Goal: Task Accomplishment & Management: Manage account settings

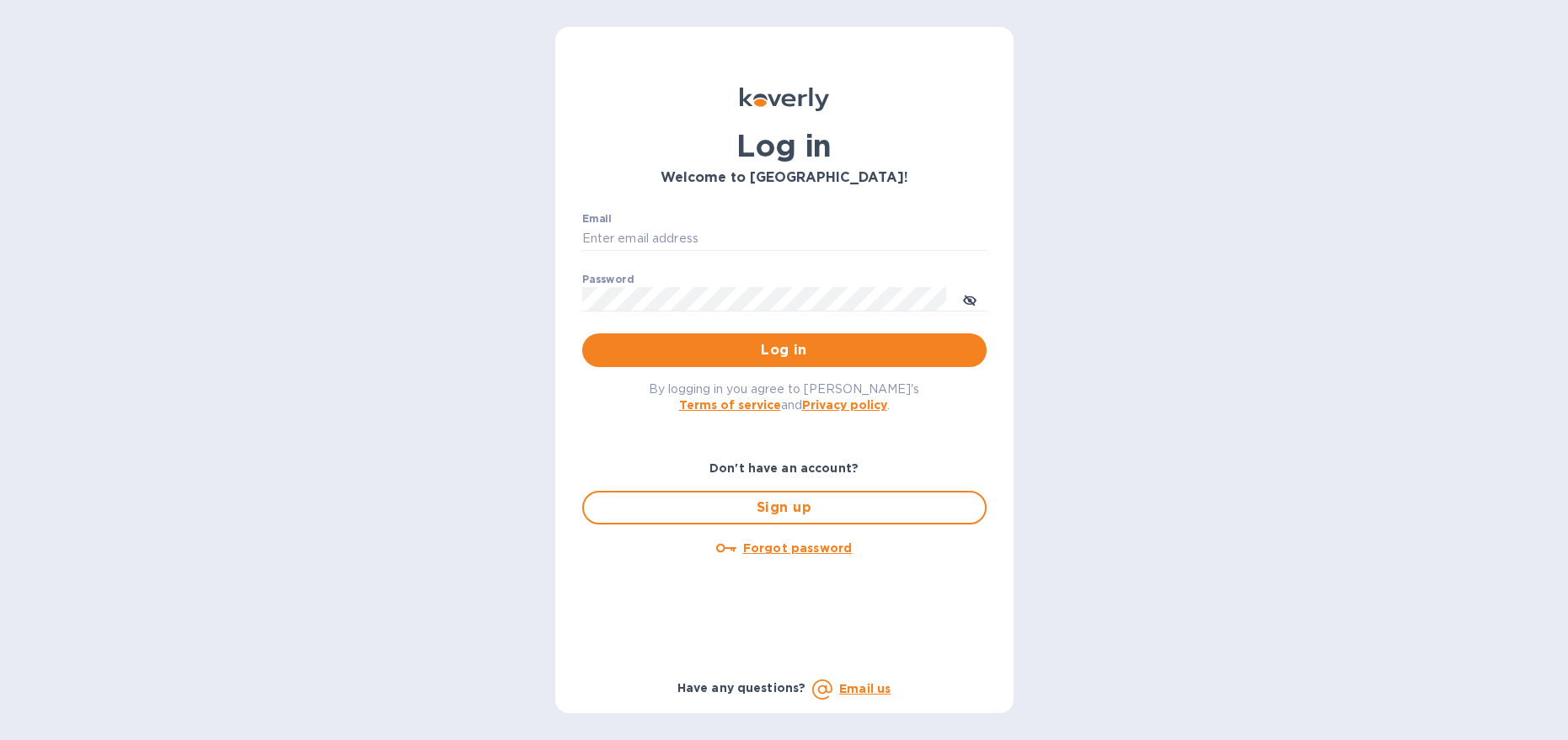
type input "marcus@langschwander.com"
click at [757, 349] on span "Log in" at bounding box center [784, 350] width 377 height 20
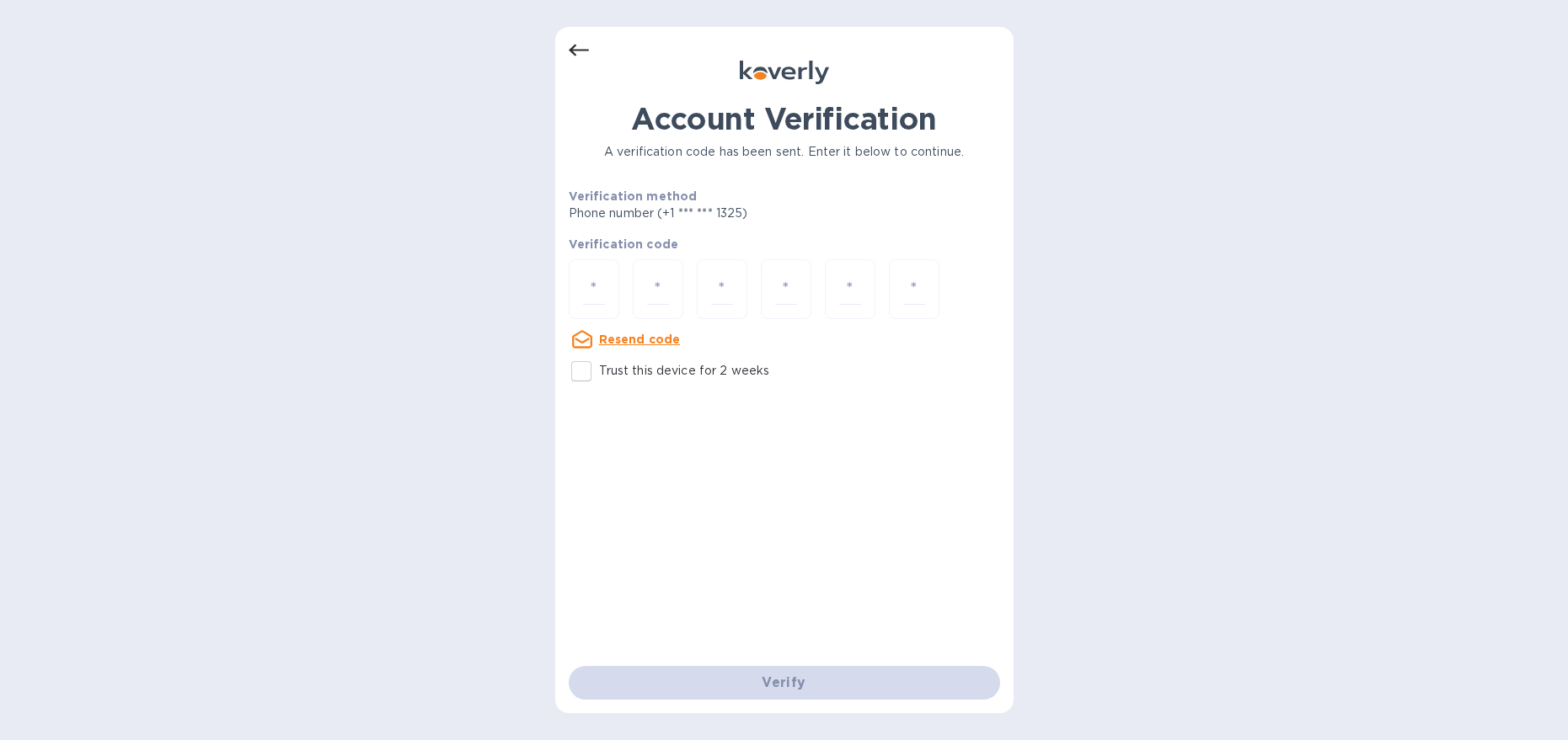
click at [583, 375] on input "Trust this device for 2 weeks" at bounding box center [581, 371] width 35 height 35
checkbox input "true"
click at [588, 320] on div "Verification code Resend code" at bounding box center [785, 293] width 432 height 114
click at [586, 309] on div at bounding box center [594, 289] width 51 height 60
type input "9"
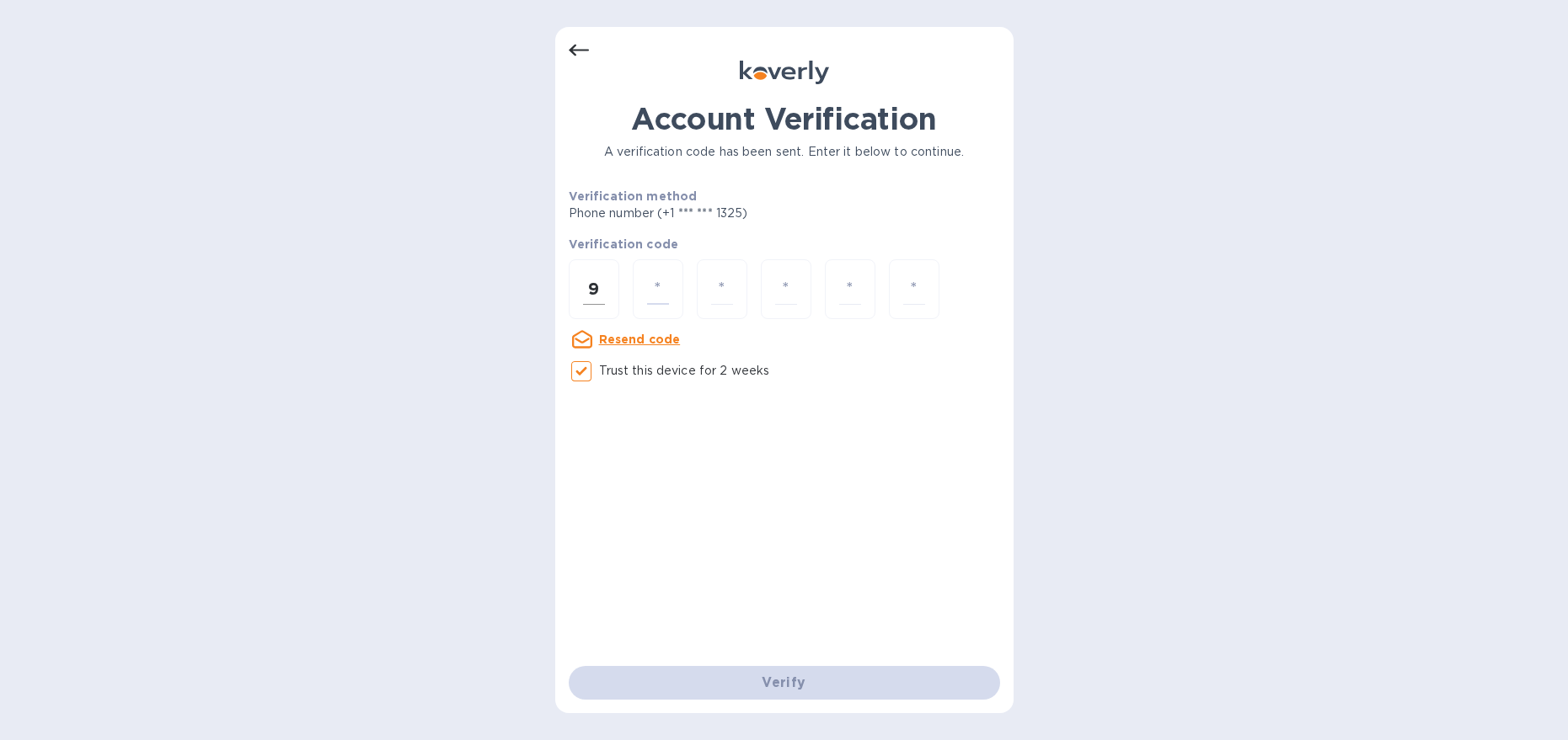
type input "0"
type input "4"
type input "8"
type input "7"
type input "2"
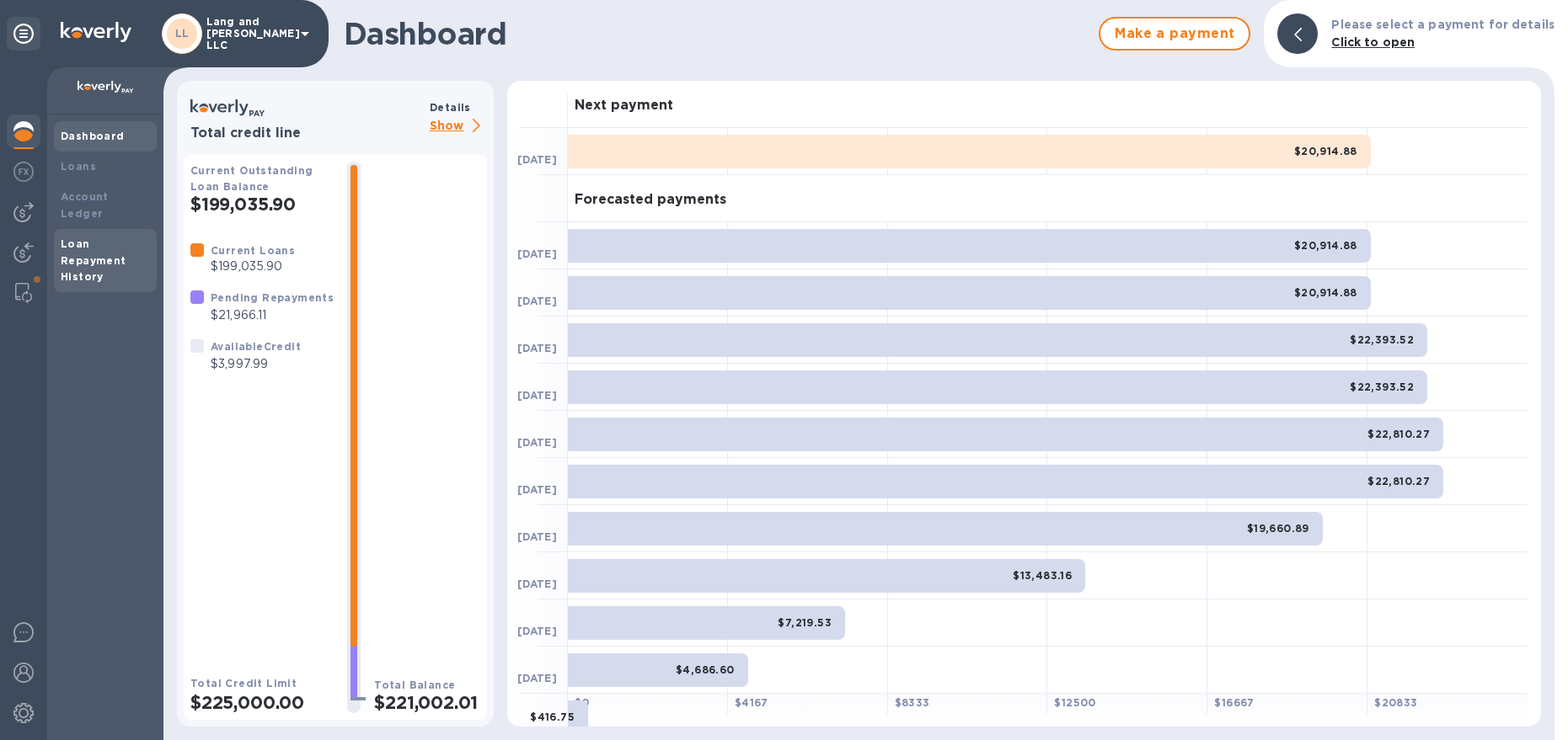
click at [103, 236] on div "Loan Repayment History" at bounding box center [105, 261] width 89 height 51
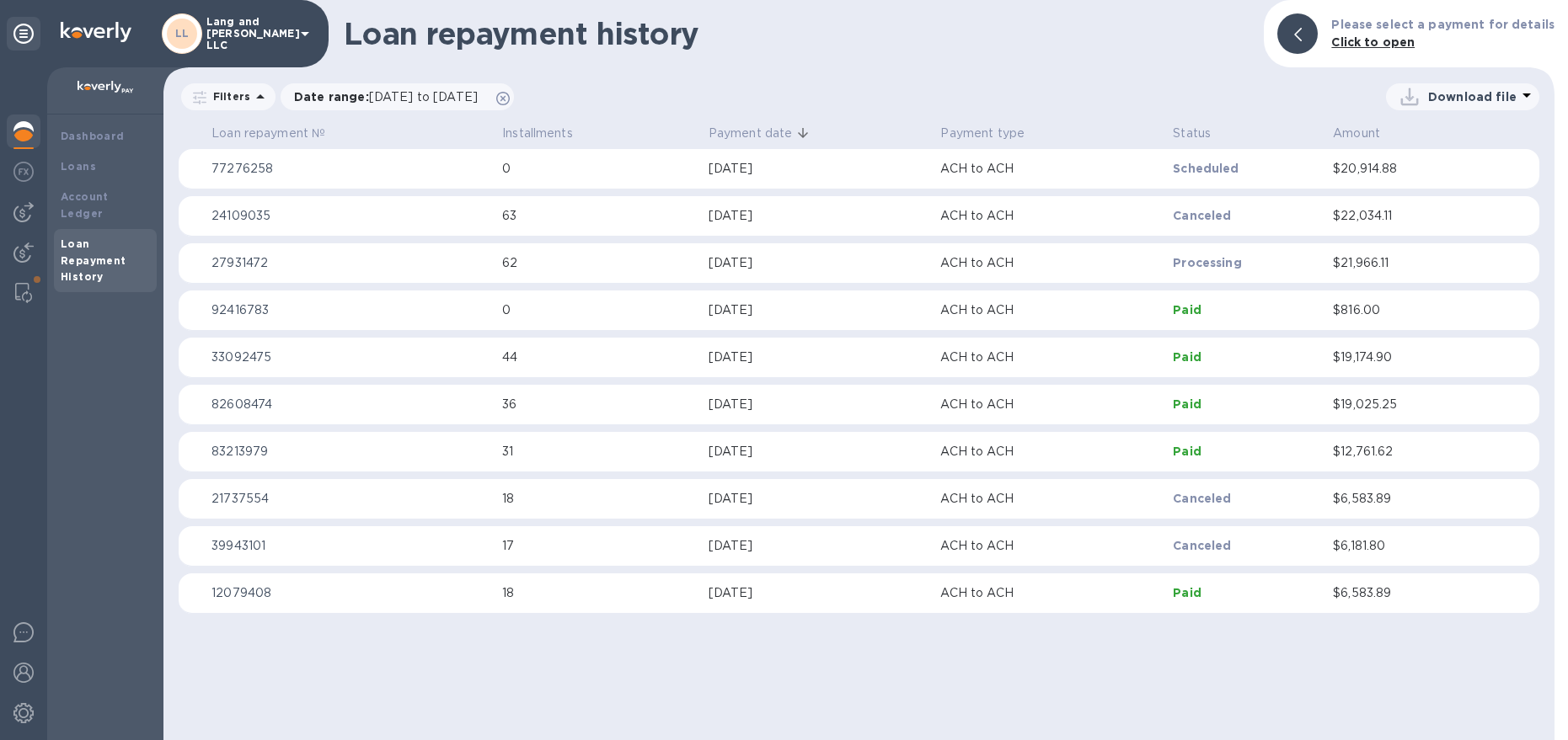
drag, startPoint x: 15, startPoint y: 132, endPoint x: 32, endPoint y: 132, distance: 17.0
click at [15, 132] on img at bounding box center [24, 132] width 20 height 20
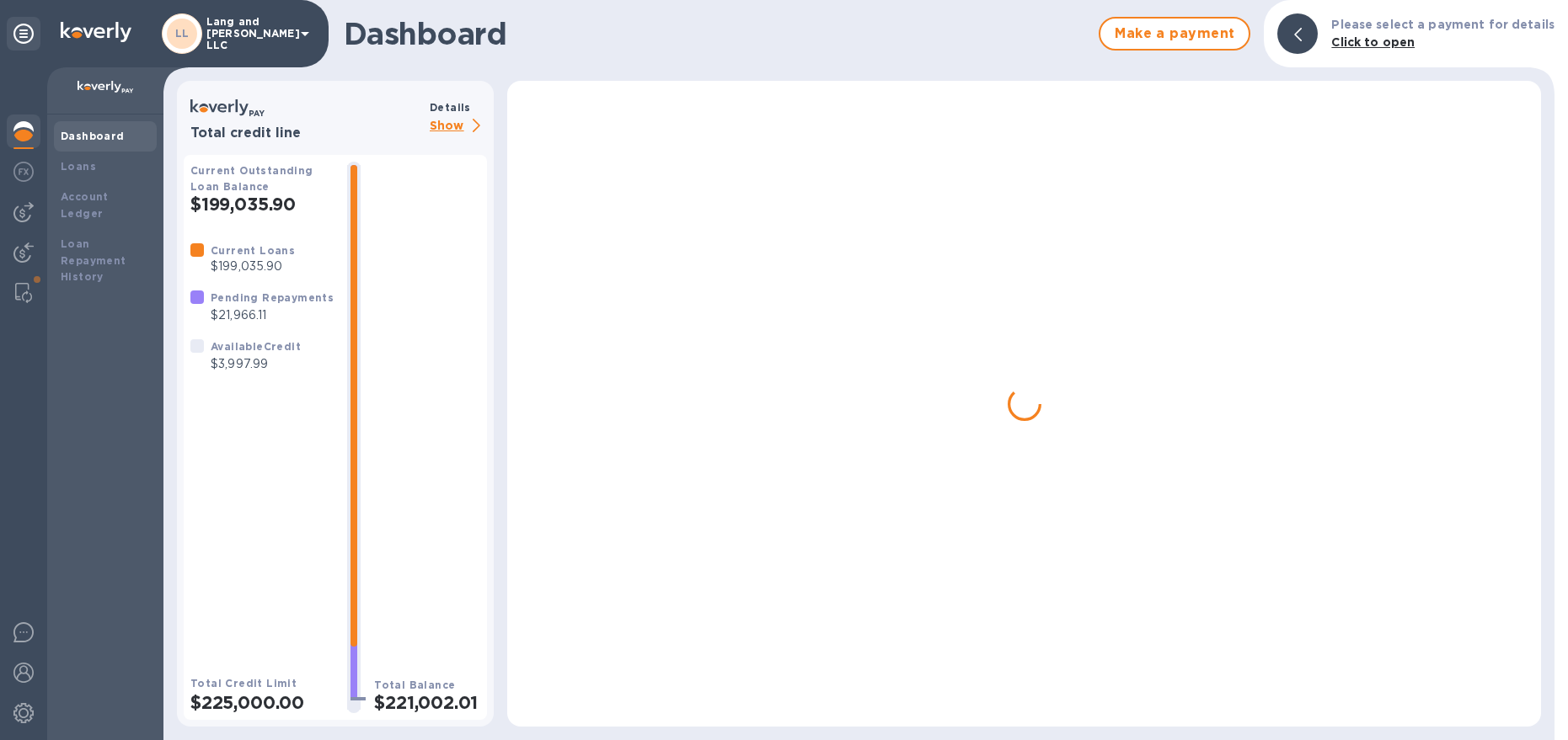
click at [32, 132] on img at bounding box center [24, 132] width 20 height 20
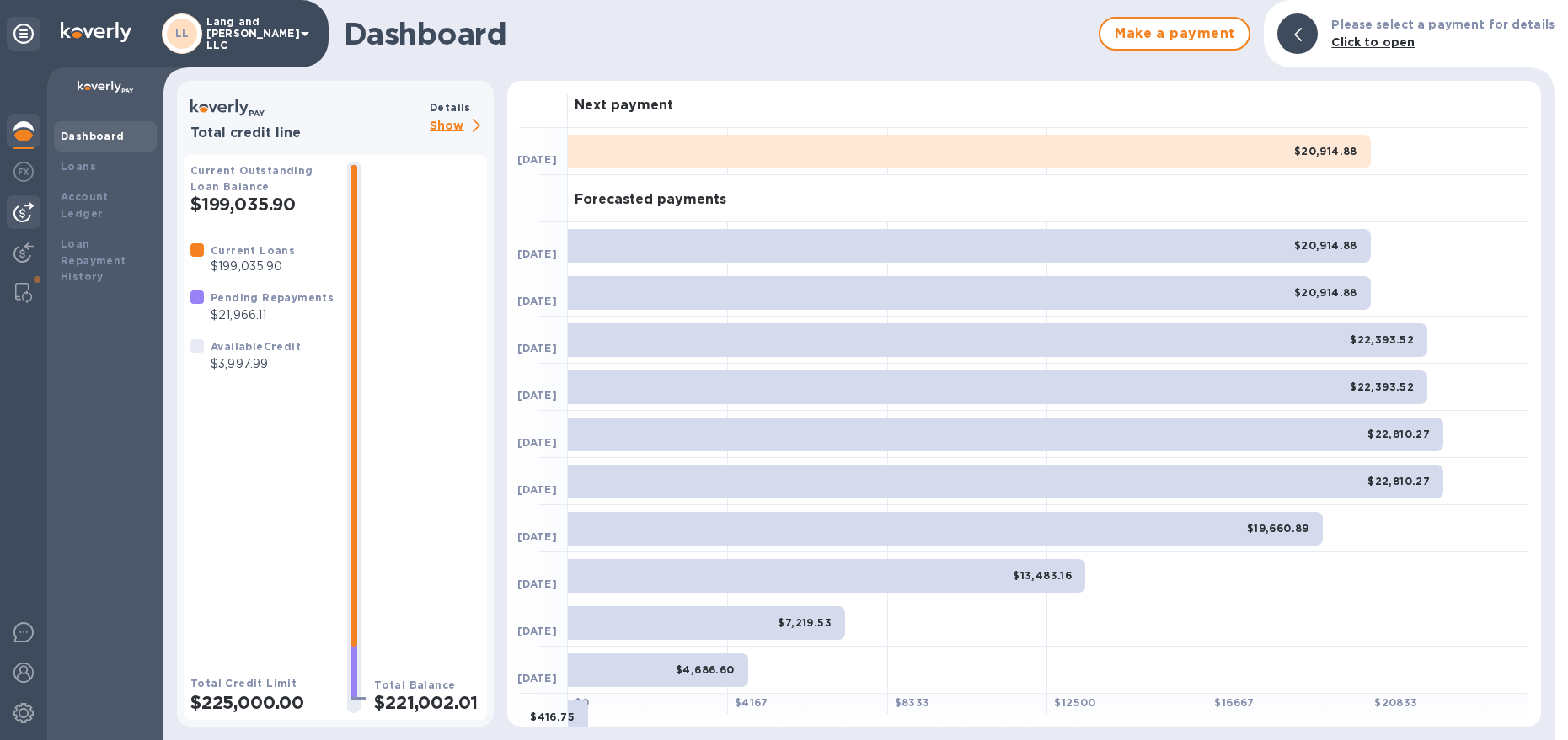
click at [17, 219] on img at bounding box center [24, 212] width 20 height 20
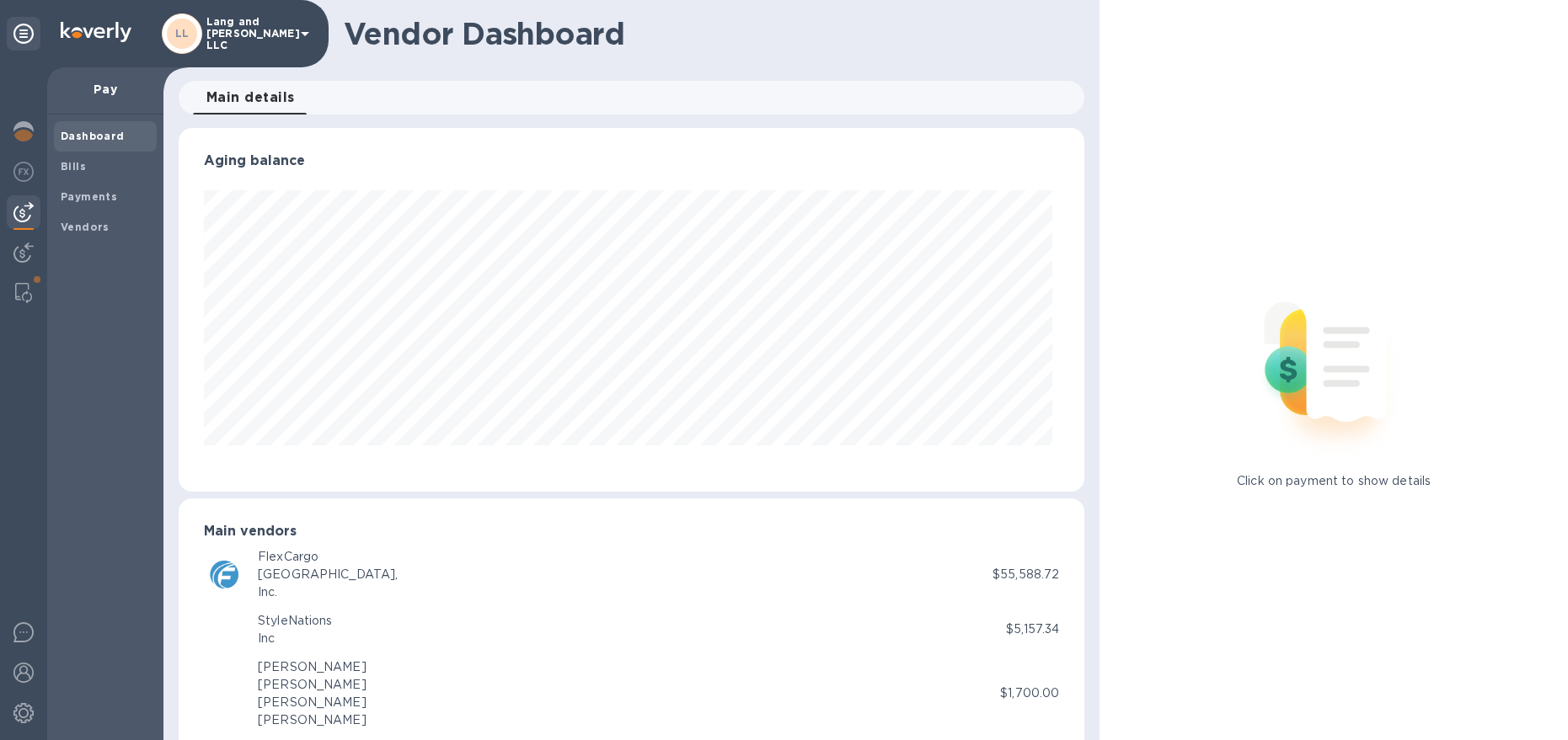
scroll to position [364, 900]
click at [82, 201] on b "Payments" at bounding box center [88, 196] width 57 height 13
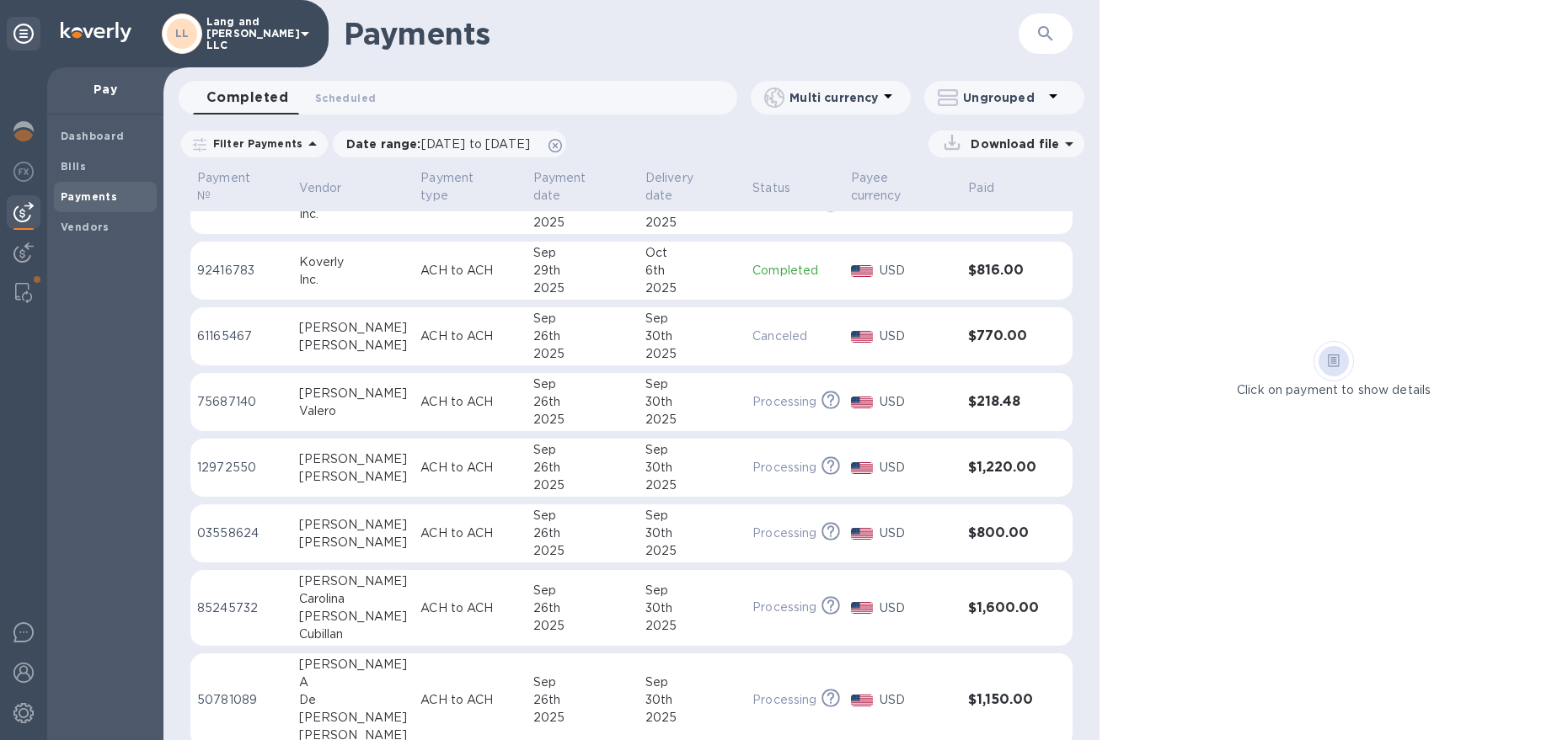
scroll to position [105, 0]
click at [77, 171] on b "Bills" at bounding box center [72, 167] width 25 height 13
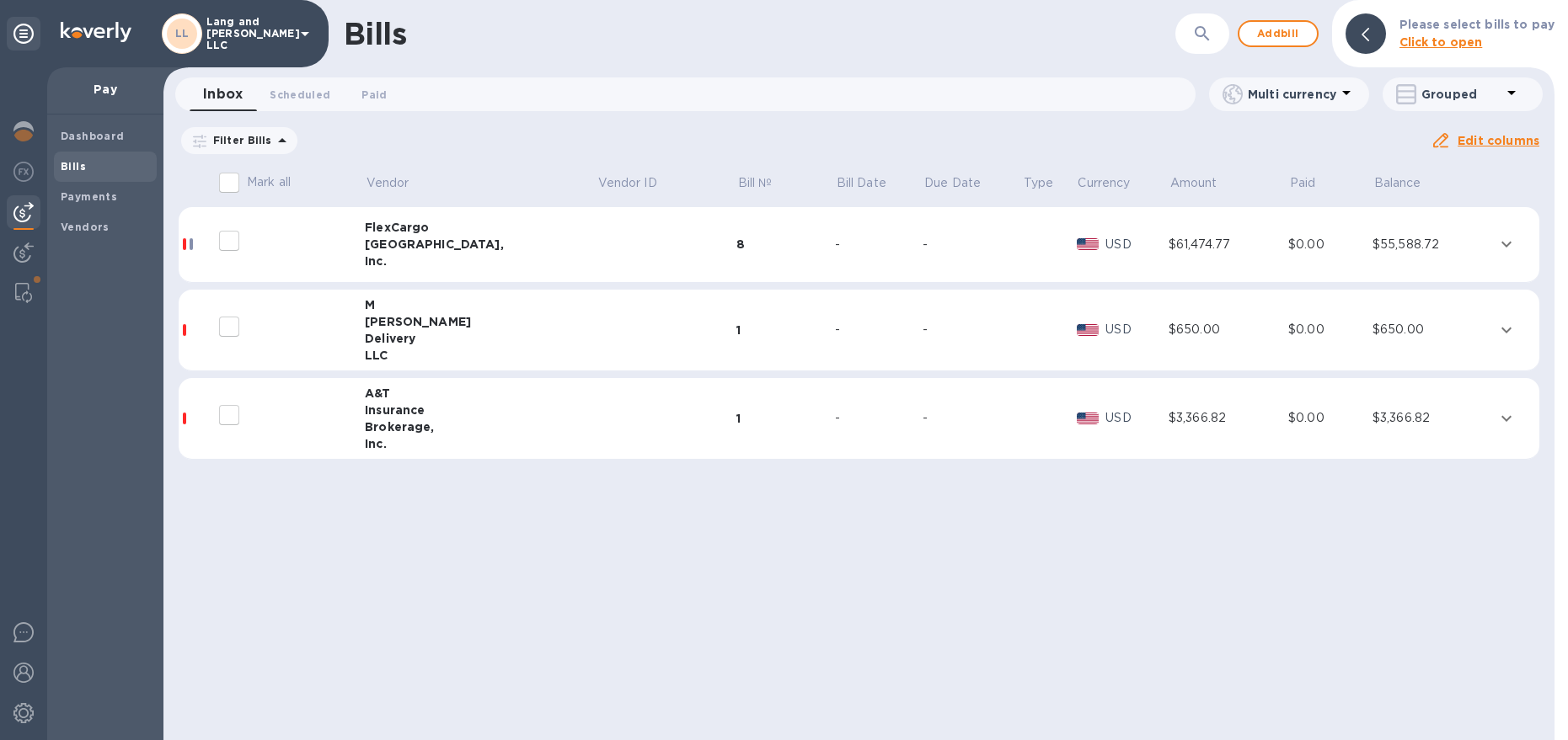
click at [474, 419] on div "Brokerage," at bounding box center [481, 427] width 232 height 17
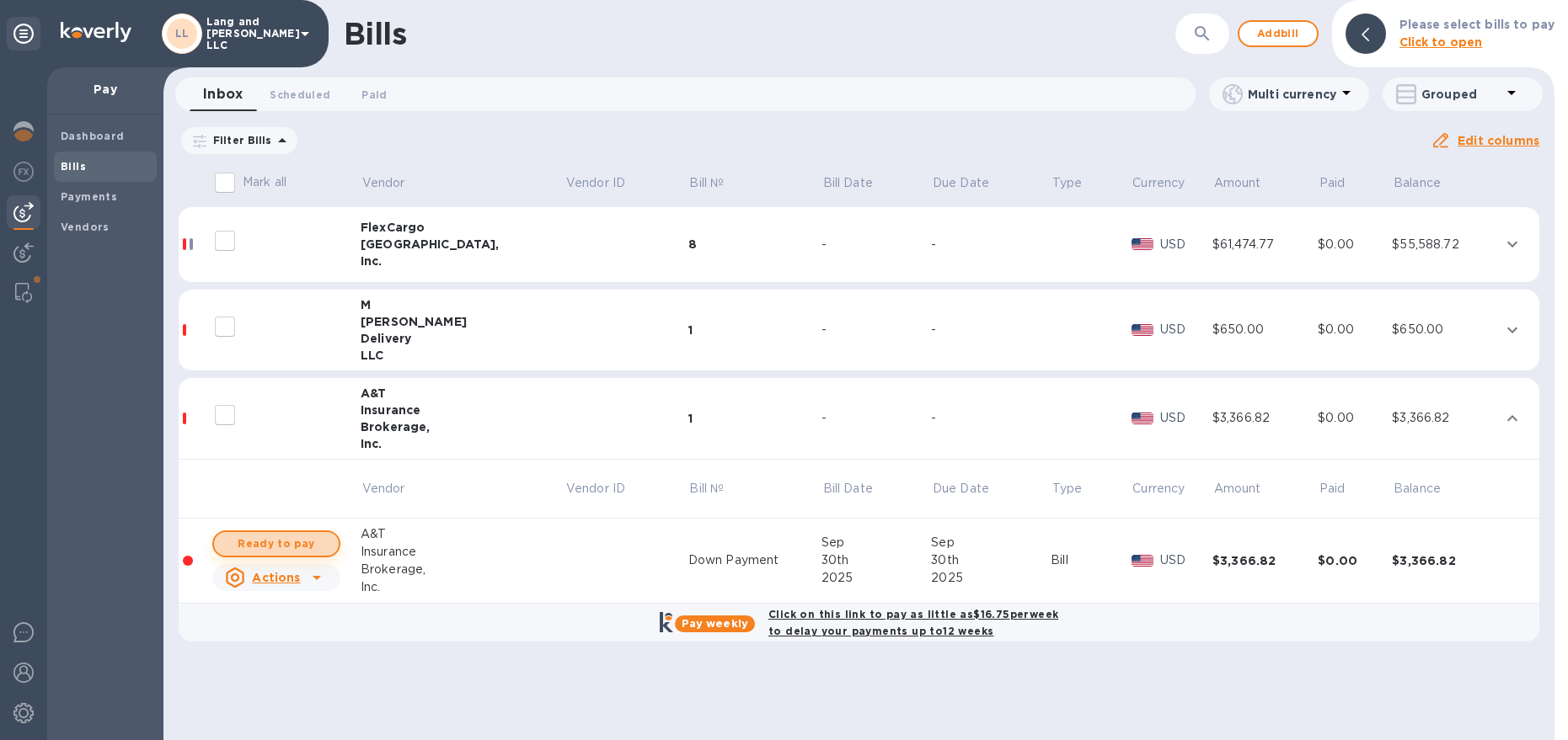
click at [285, 533] on span "Ready to pay" at bounding box center [276, 544] width 97 height 20
click at [289, 542] on span "Ready to pay" at bounding box center [276, 544] width 97 height 20
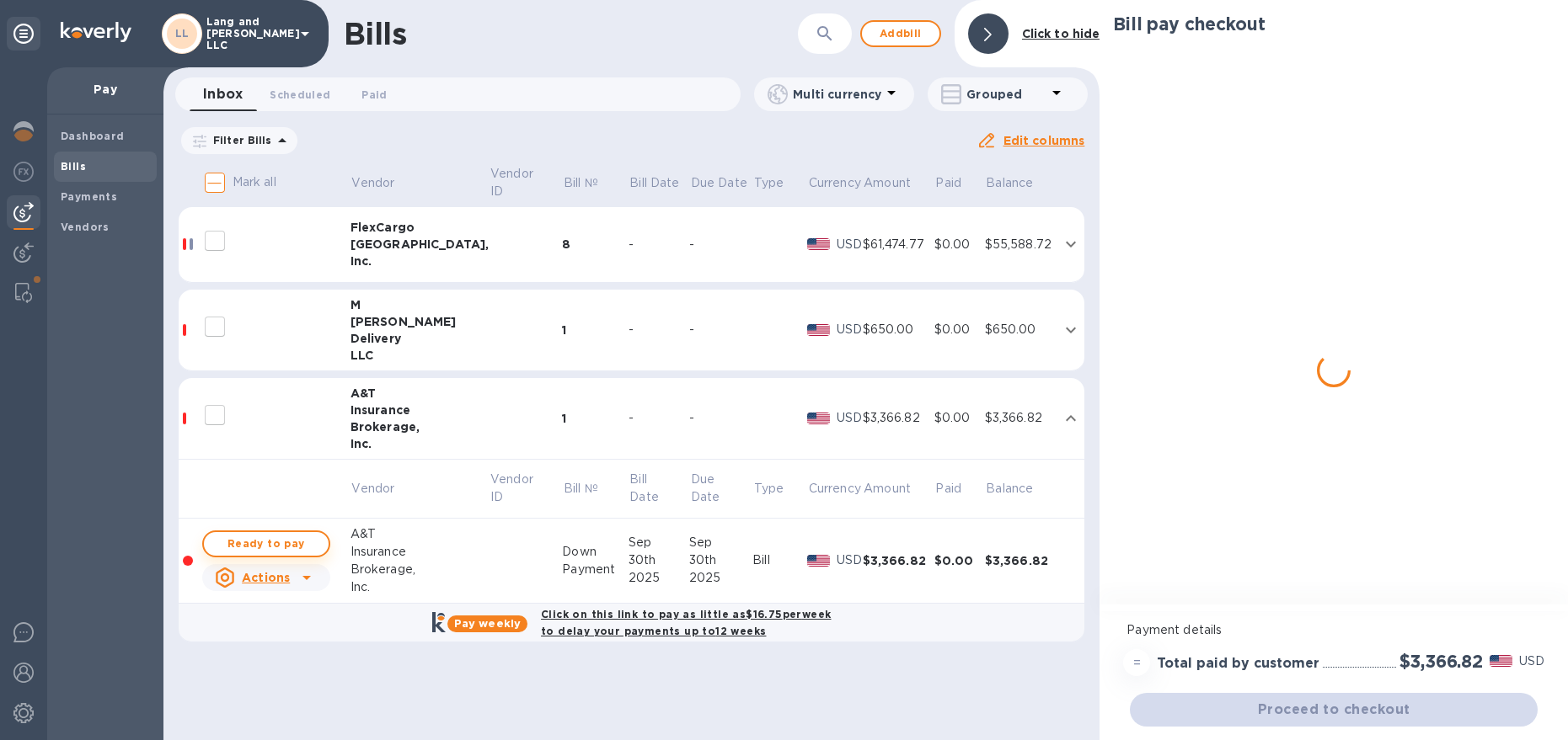
checkbox input "true"
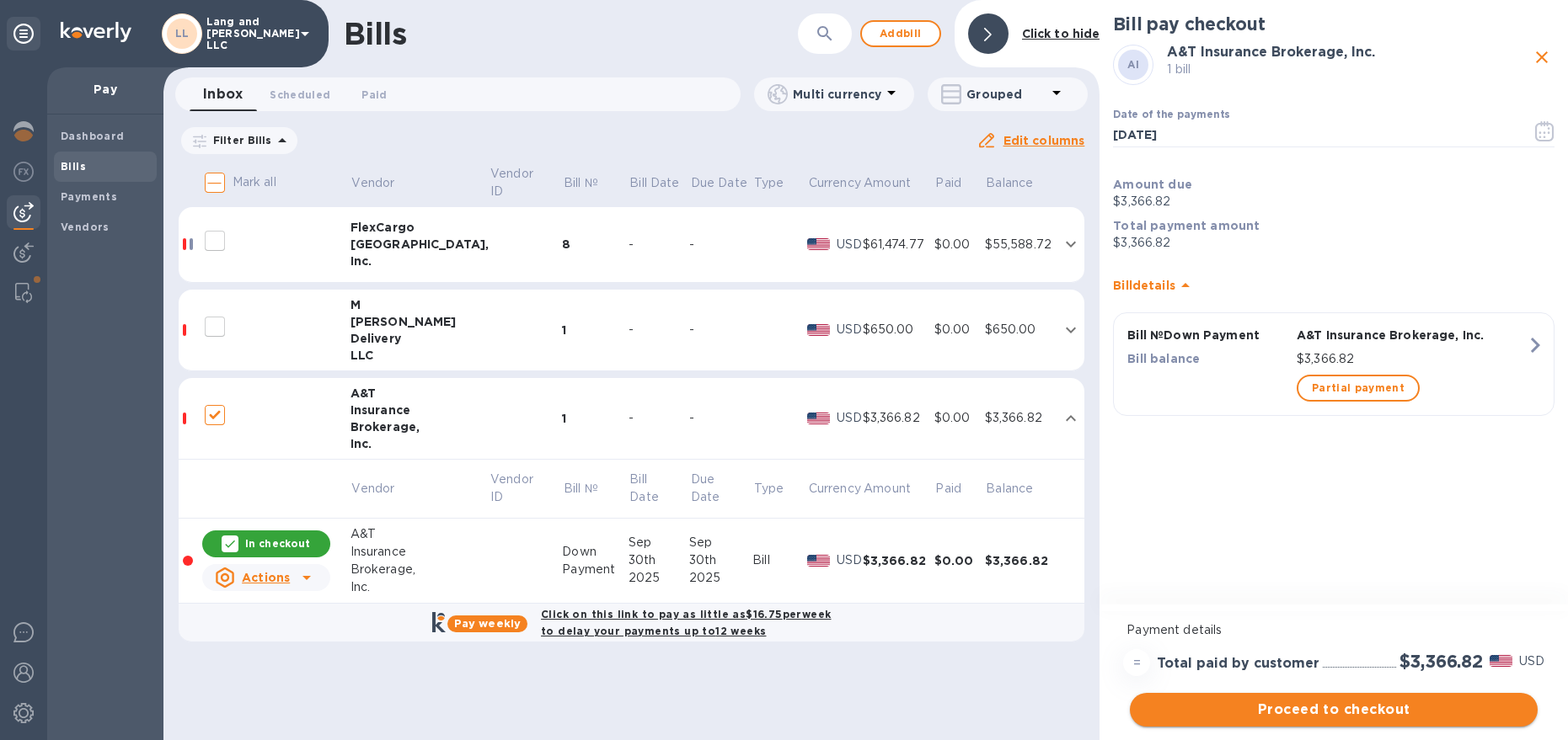
click at [1302, 700] on span "Proceed to checkout" at bounding box center [1334, 710] width 381 height 20
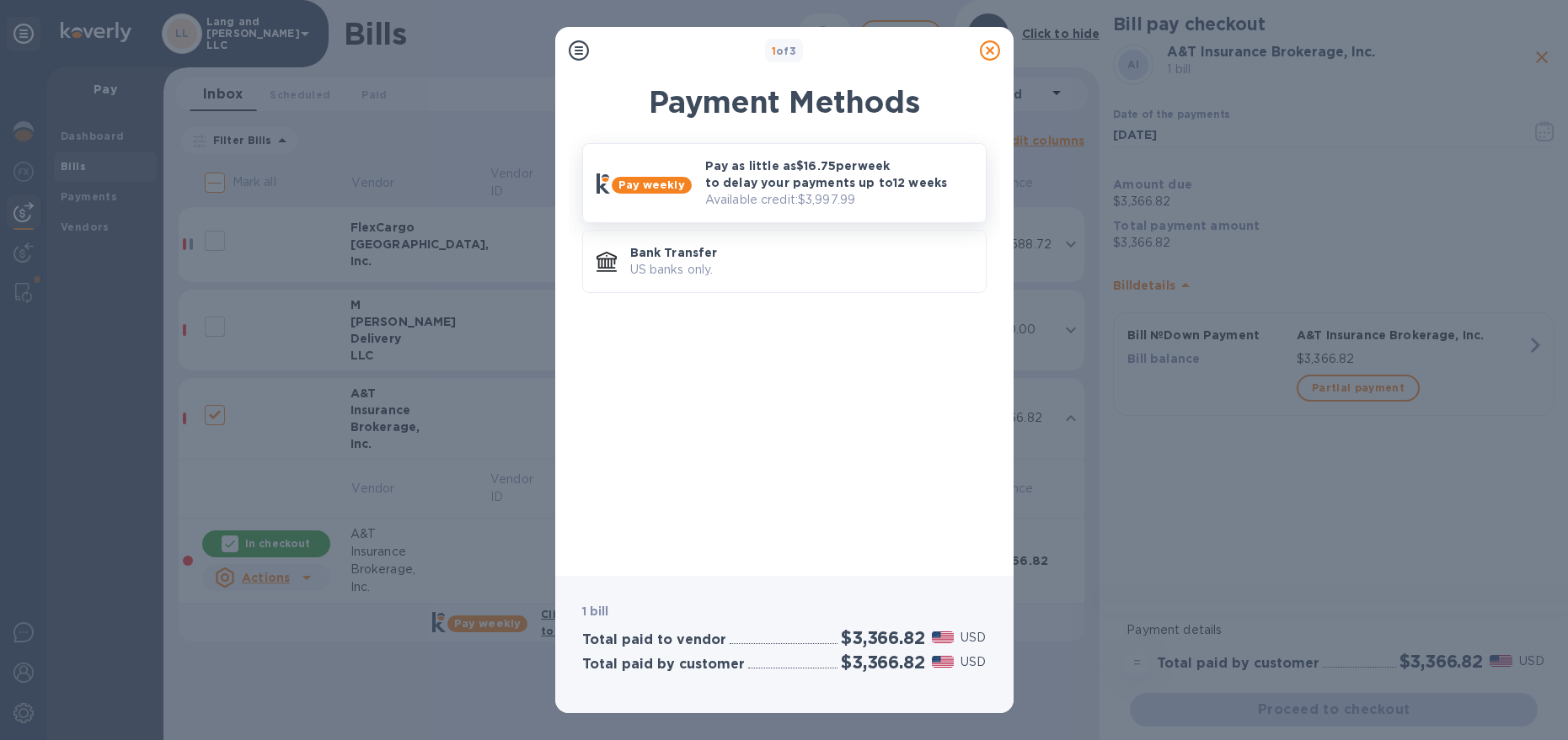
click at [756, 178] on p "Pay as little as $16.75 per week to delay your payments up to 12 weeks" at bounding box center [839, 174] width 267 height 33
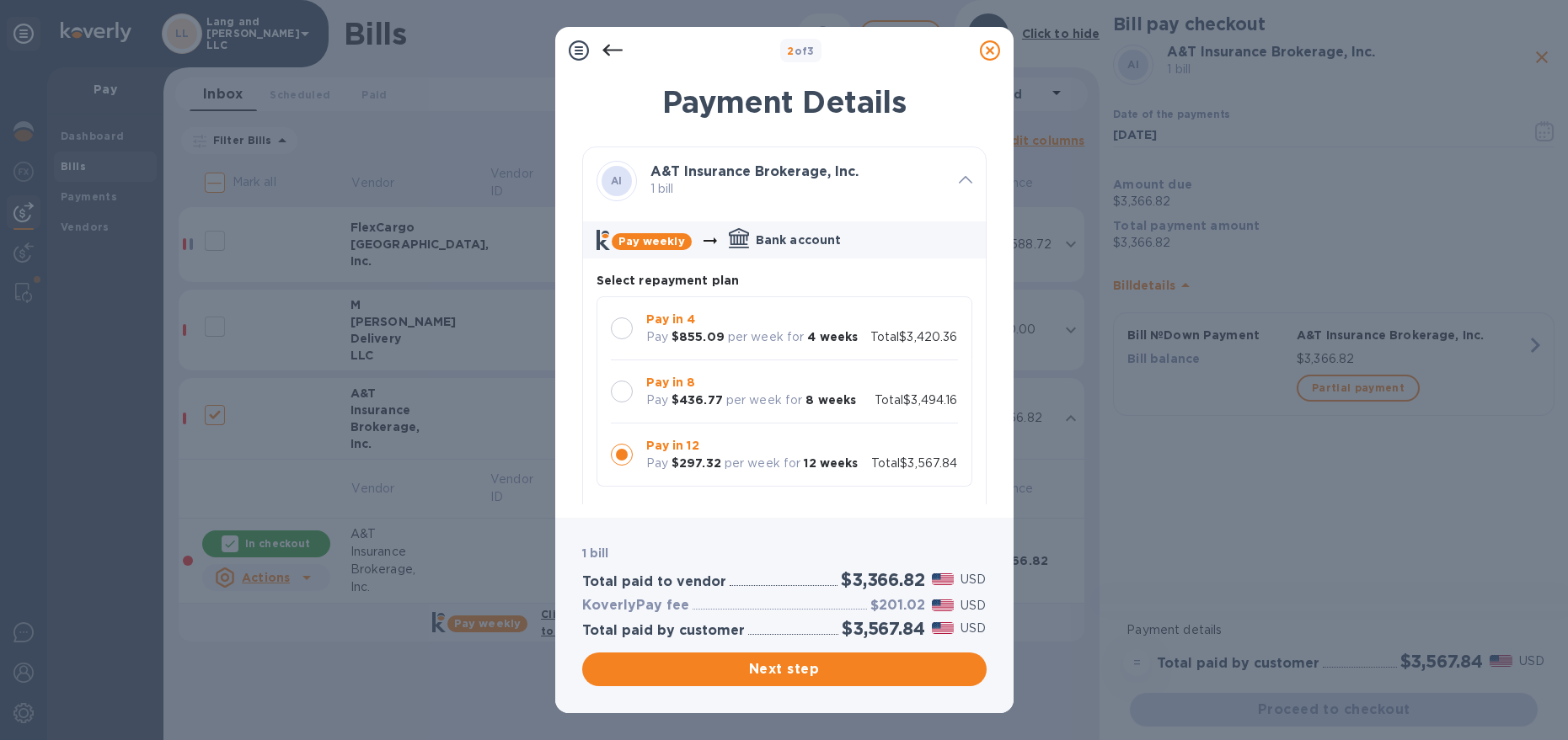
scroll to position [250, 0]
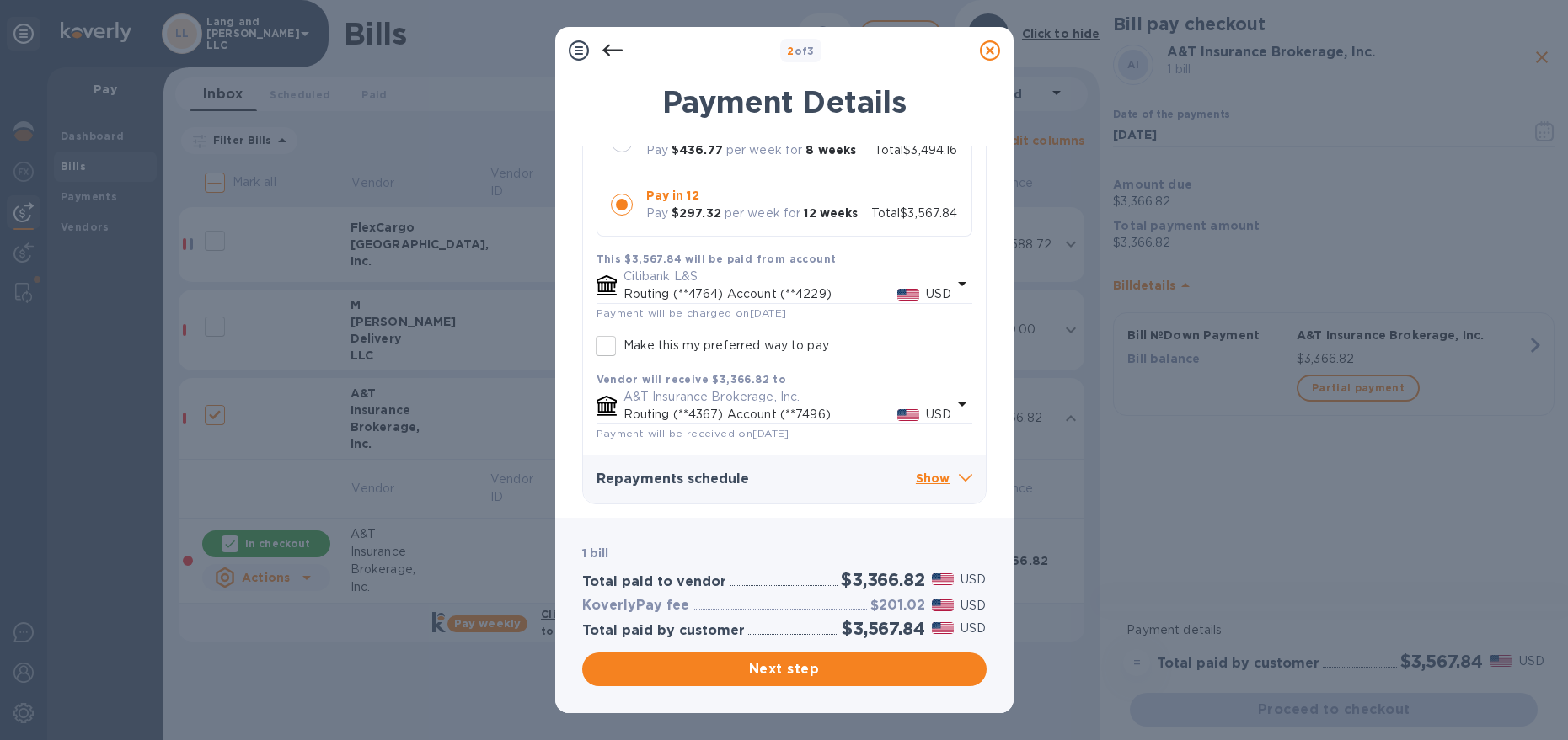
click at [858, 689] on div "Next step" at bounding box center [785, 670] width 411 height 41
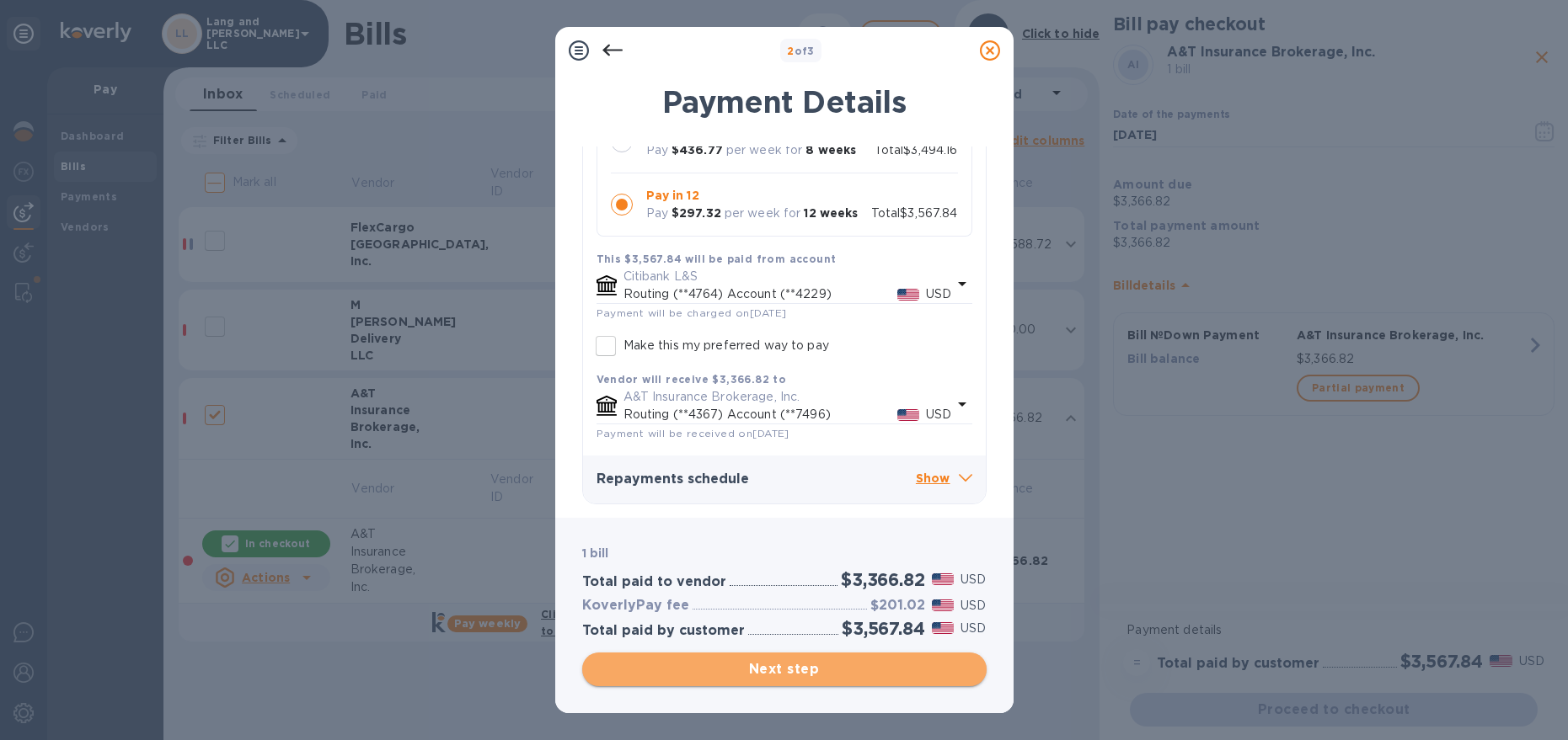
click at [850, 677] on span "Next step" at bounding box center [784, 670] width 377 height 20
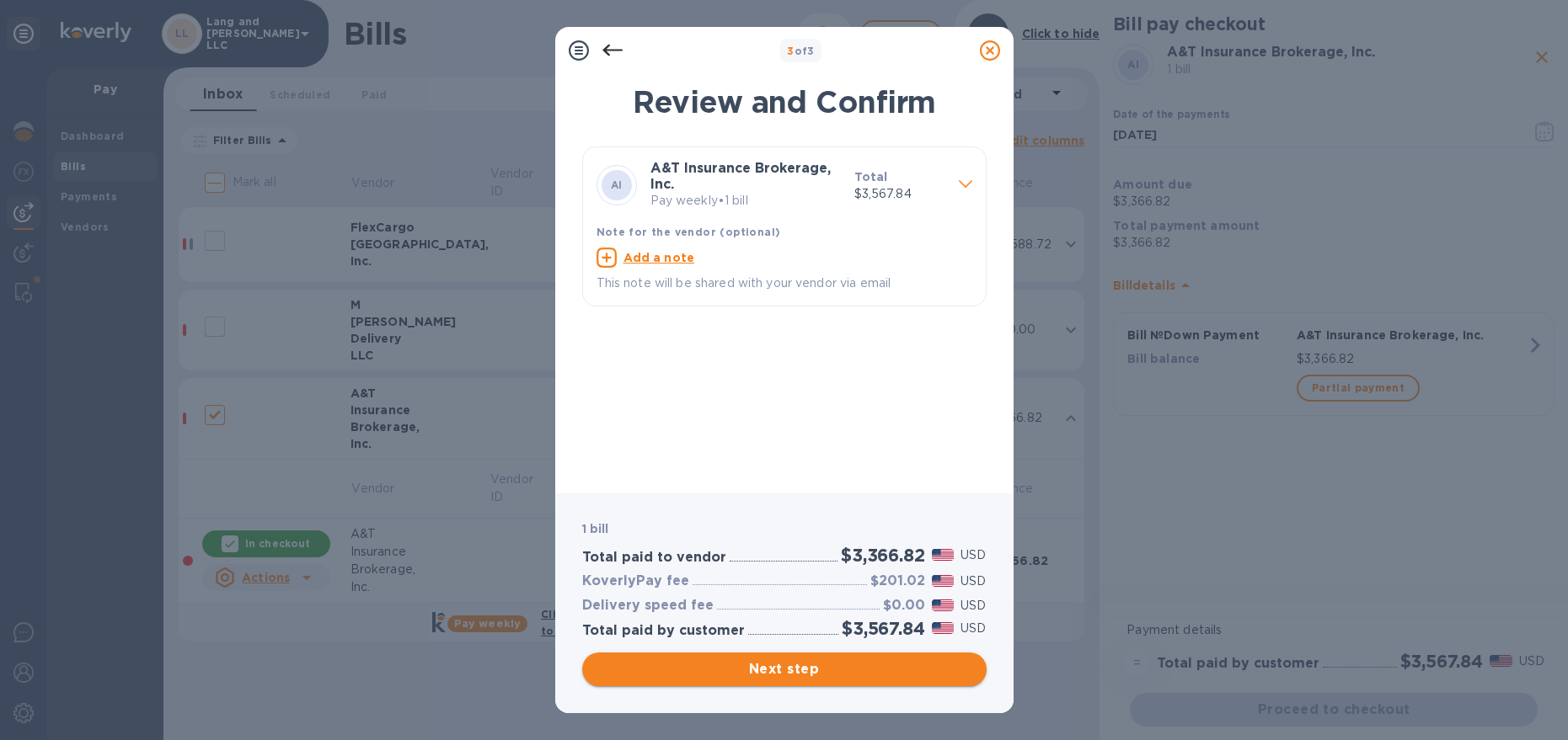
click at [798, 671] on span "Next step" at bounding box center [784, 670] width 377 height 20
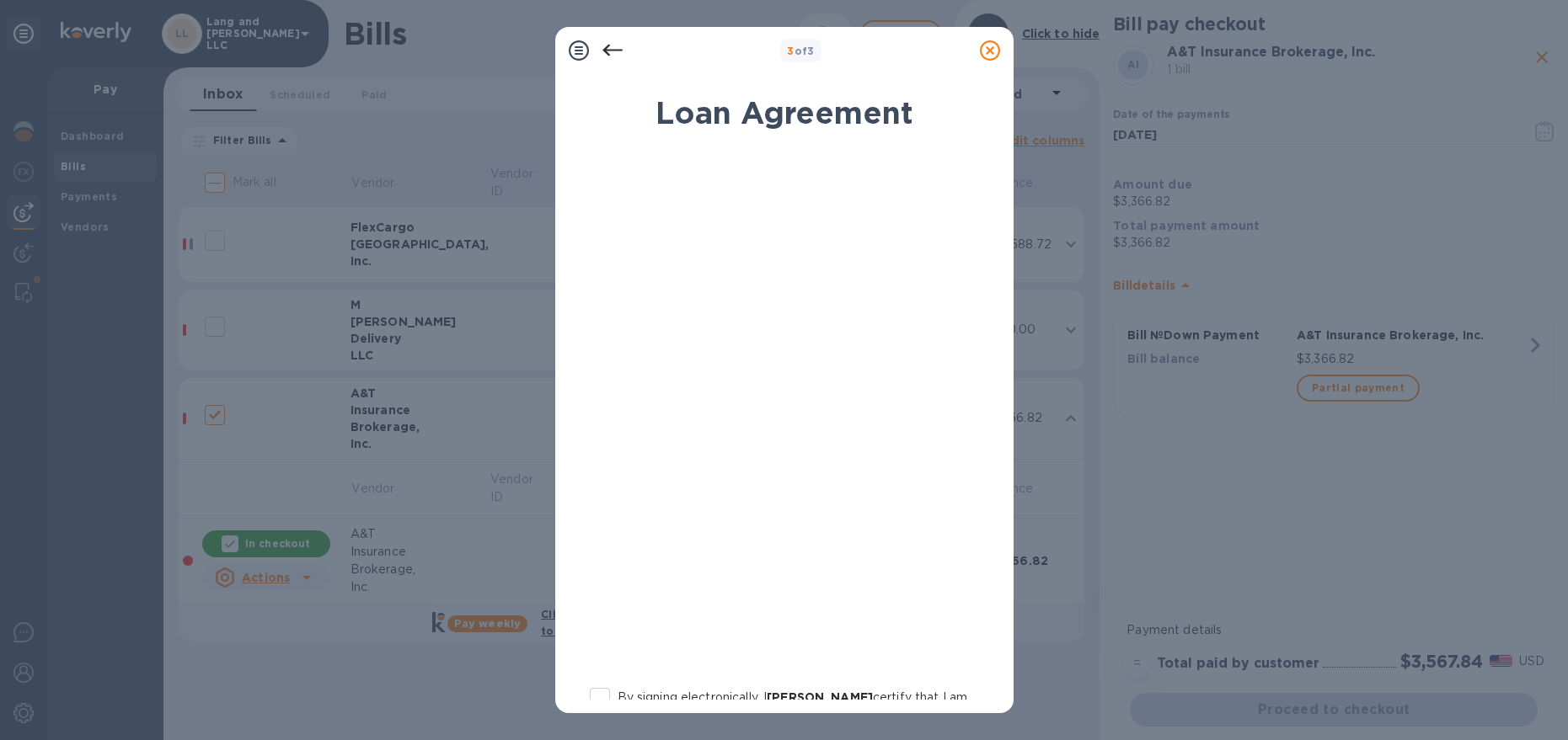
scroll to position [219, 0]
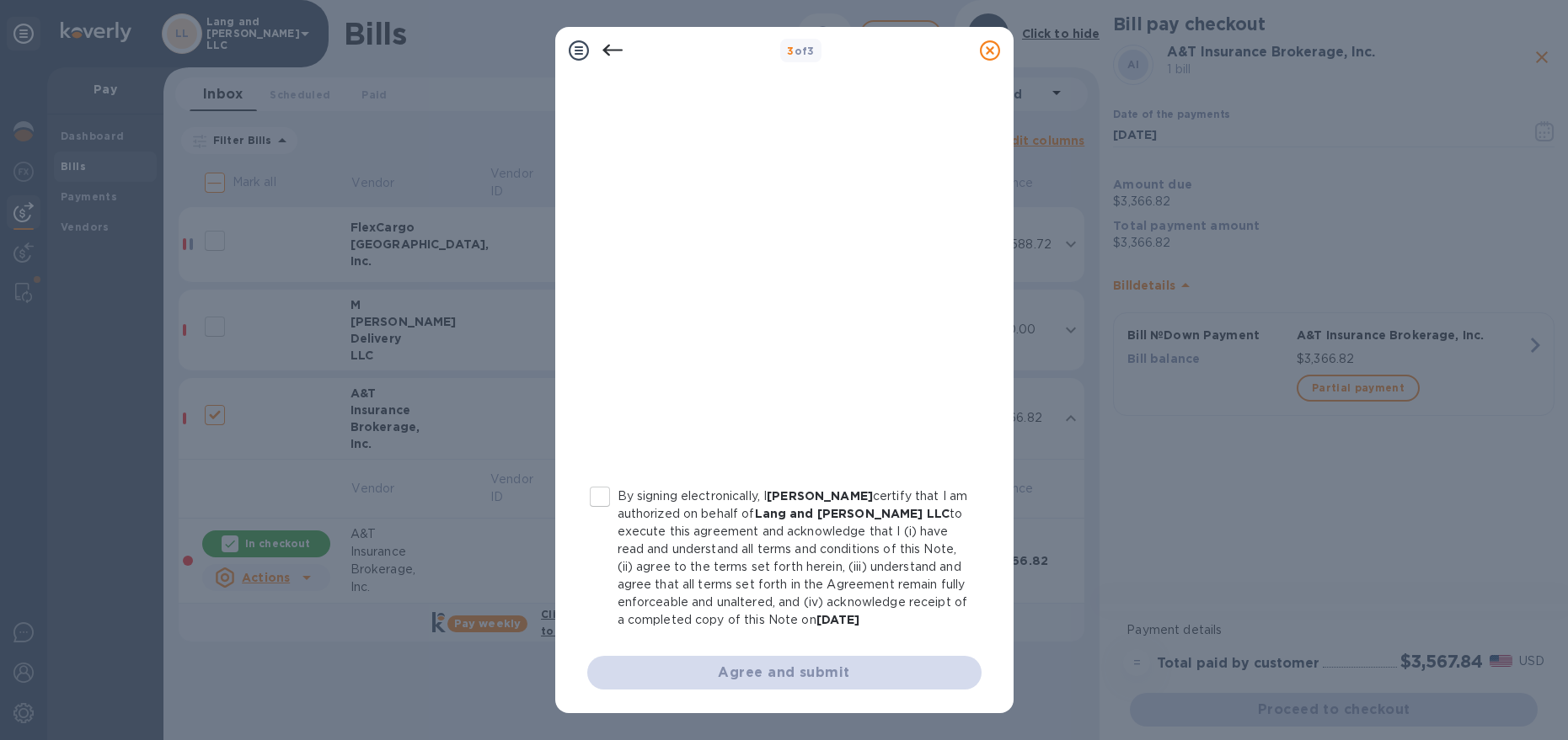
click at [592, 479] on input "By signing electronically, I [PERSON_NAME] certify that I am authorized on beha…" at bounding box center [600, 496] width 35 height 35
checkbox input "true"
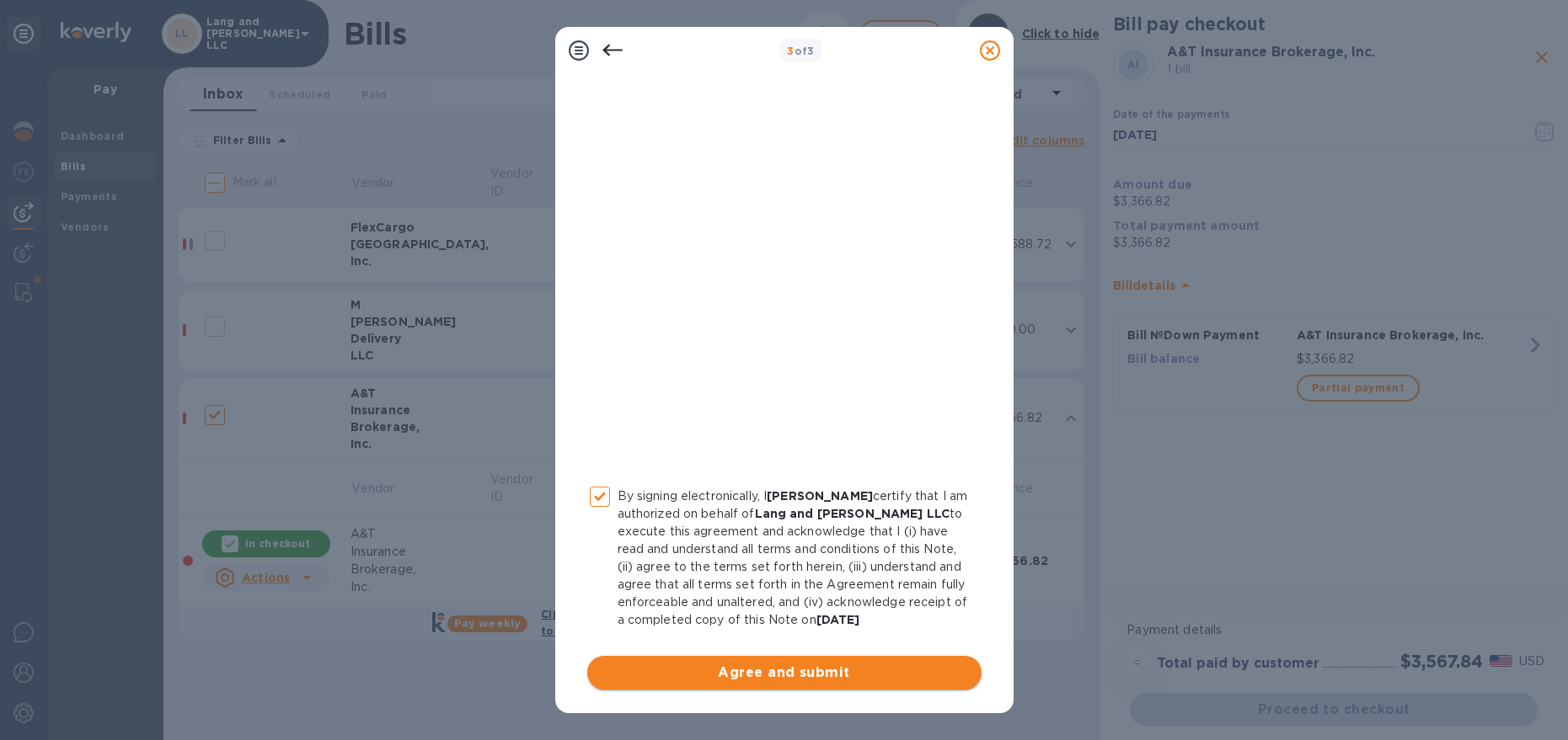
click at [788, 675] on span "Agree and submit" at bounding box center [784, 673] width 367 height 20
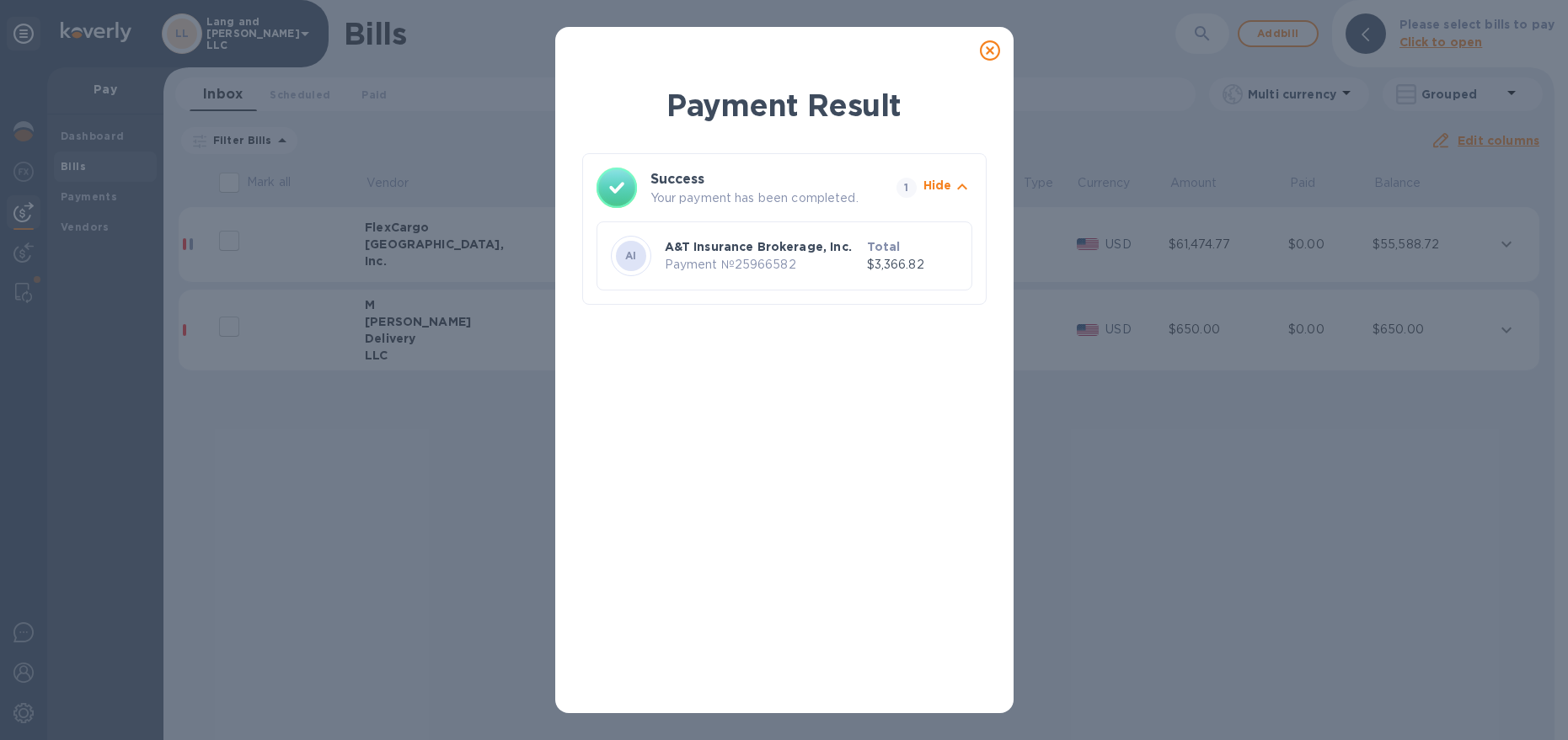
click at [987, 45] on icon at bounding box center [990, 51] width 20 height 20
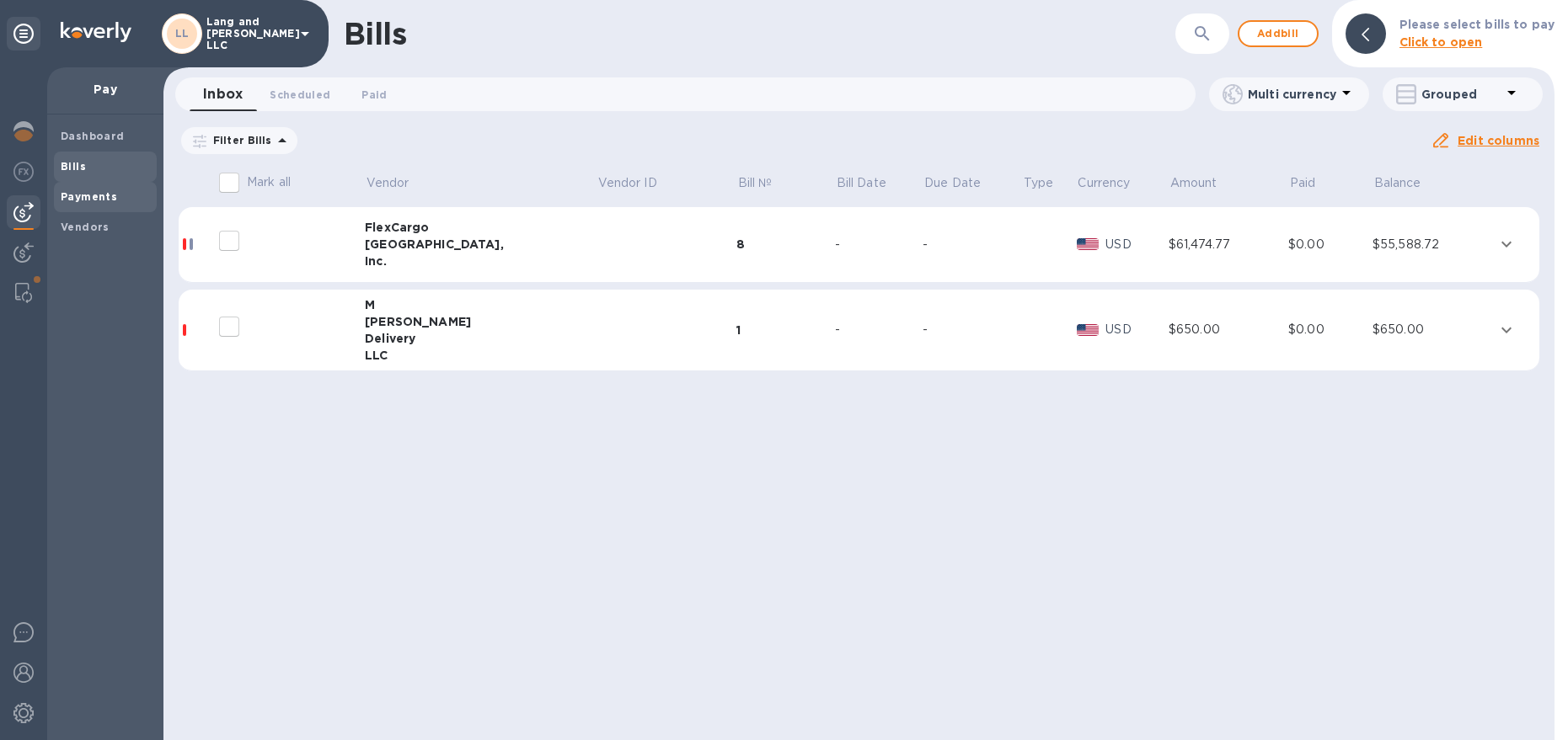
click at [81, 209] on div "Payments" at bounding box center [105, 196] width 103 height 31
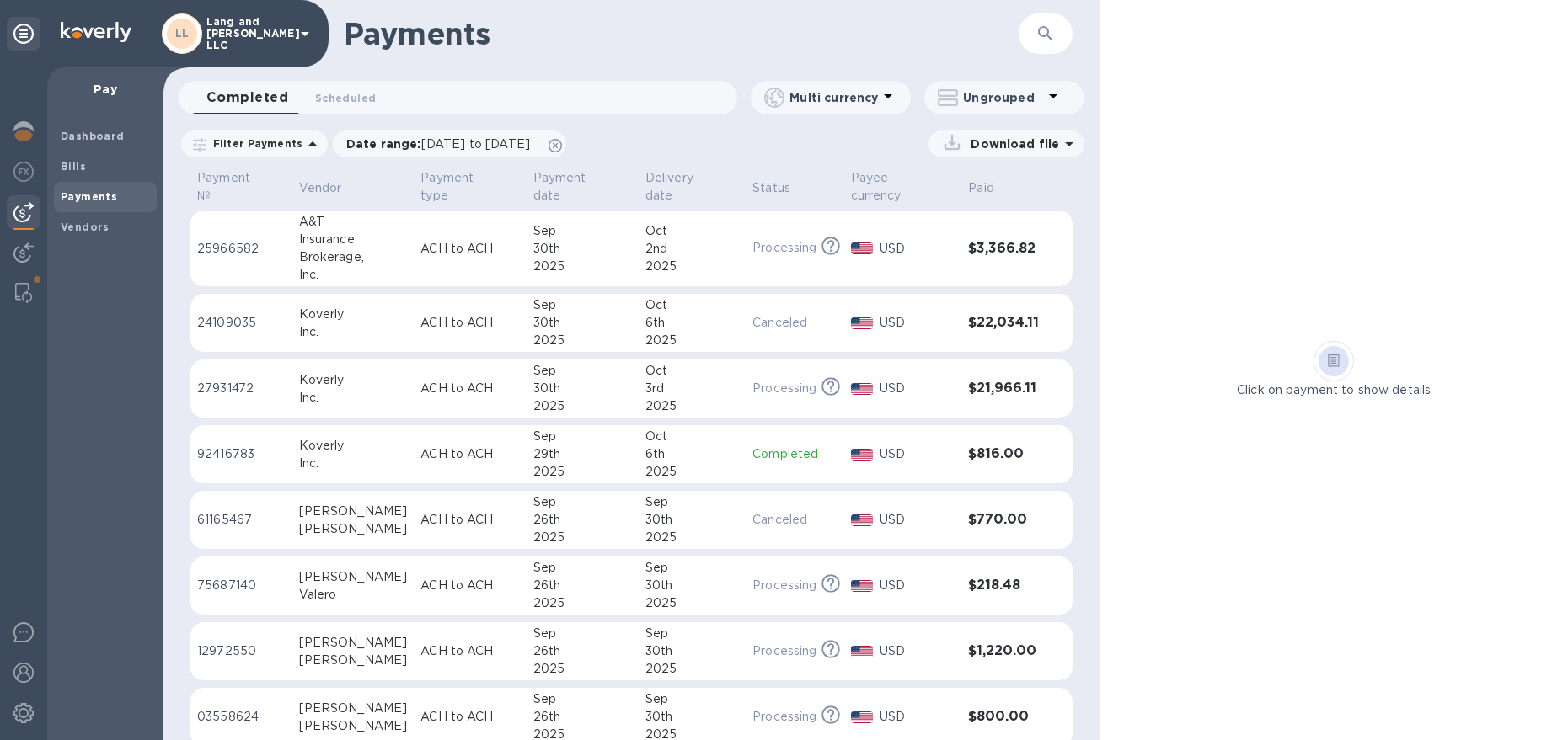
click at [420, 257] on td "ACH to ACH" at bounding box center [469, 248] width 112 height 77
